Goal: Find specific page/section: Find specific page/section

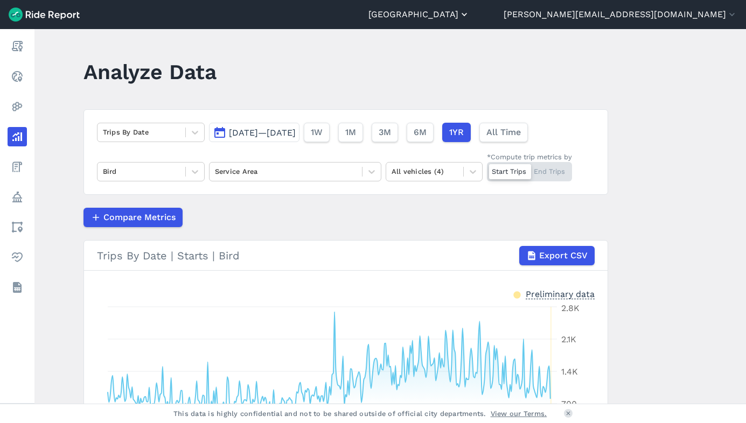
scroll to position [123, 0]
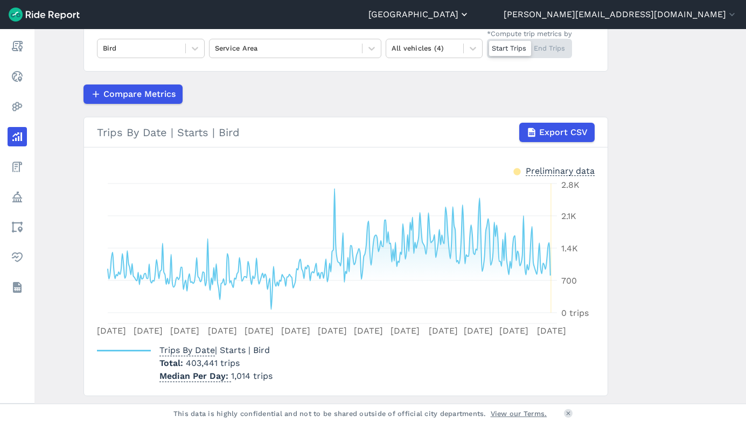
click at [470, 15] on button "[GEOGRAPHIC_DATA]" at bounding box center [418, 14] width 101 height 13
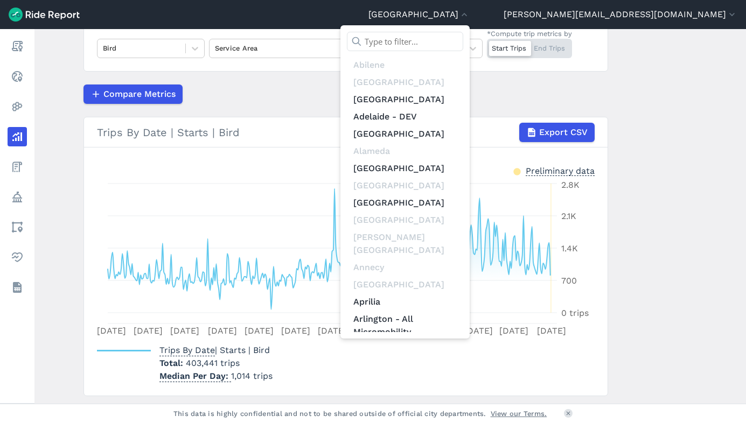
click at [463, 40] on input "text" at bounding box center [405, 41] width 116 height 19
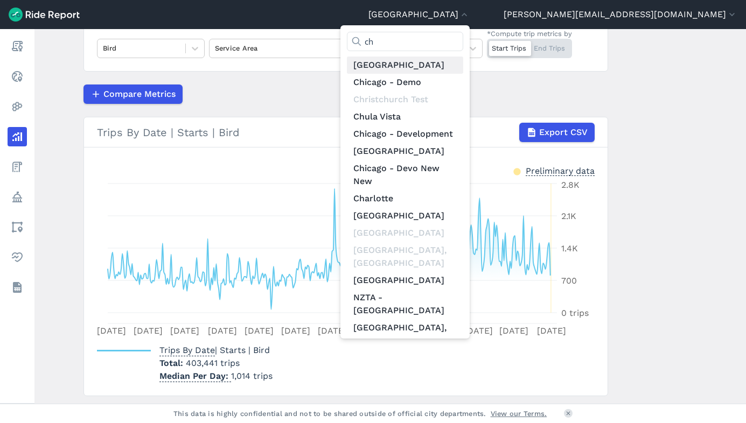
type input "ch"
click at [463, 65] on link "[GEOGRAPHIC_DATA]" at bounding box center [405, 65] width 116 height 17
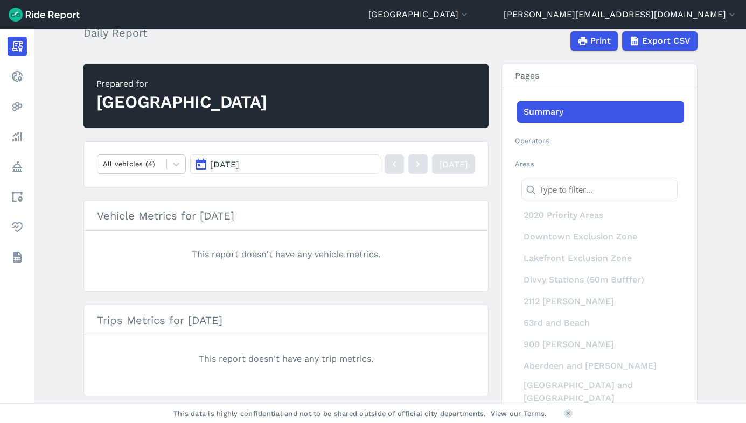
scroll to position [46, 0]
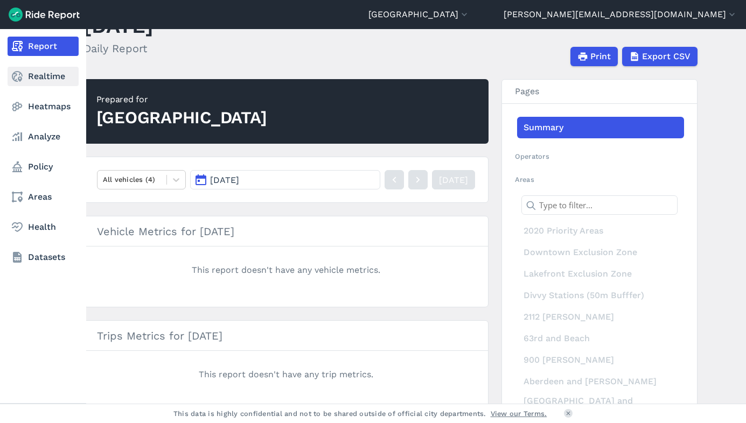
click at [48, 82] on link "Realtime" at bounding box center [43, 76] width 71 height 19
